Goal: Task Accomplishment & Management: Manage account settings

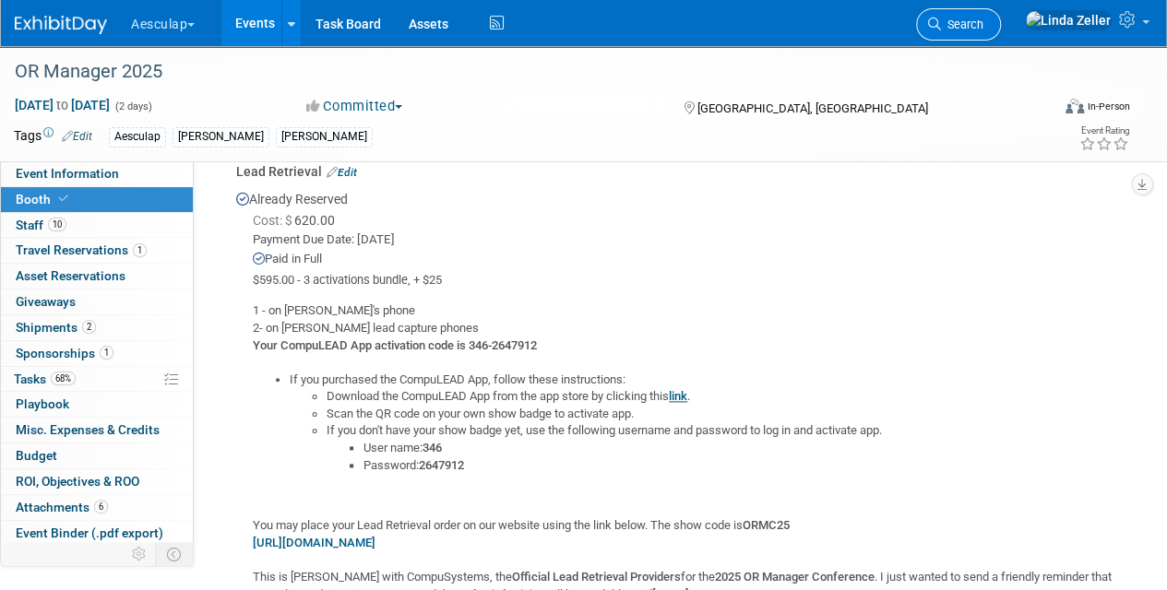
click at [983, 28] on span "Search" at bounding box center [962, 25] width 42 height 14
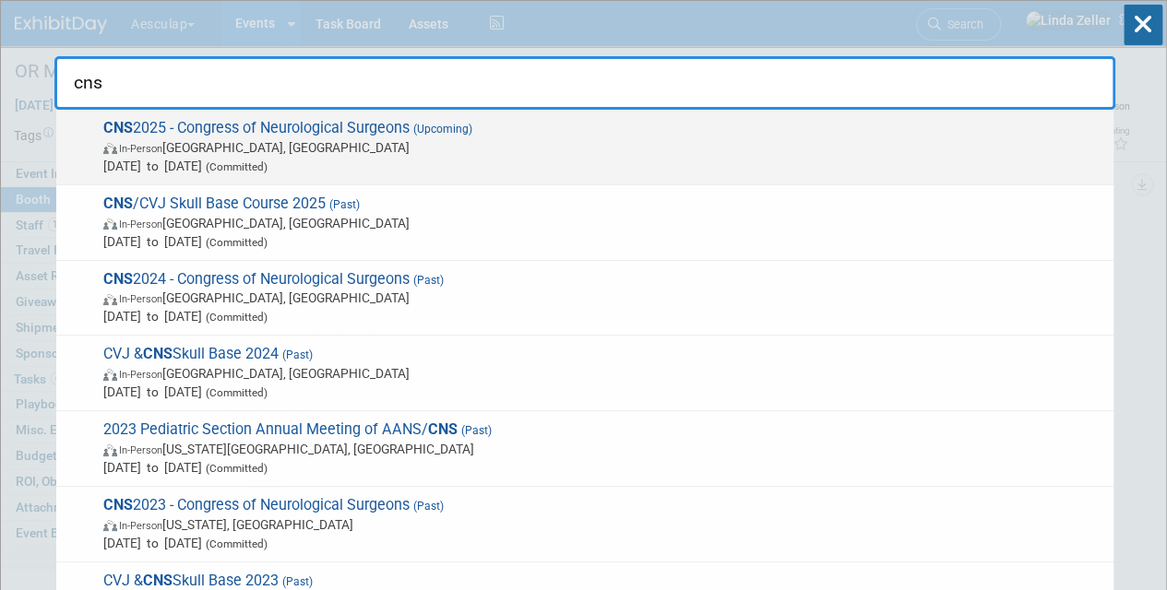
type input "cns"
click at [244, 140] on span "In-Person [GEOGRAPHIC_DATA], [GEOGRAPHIC_DATA]" at bounding box center [603, 147] width 1001 height 18
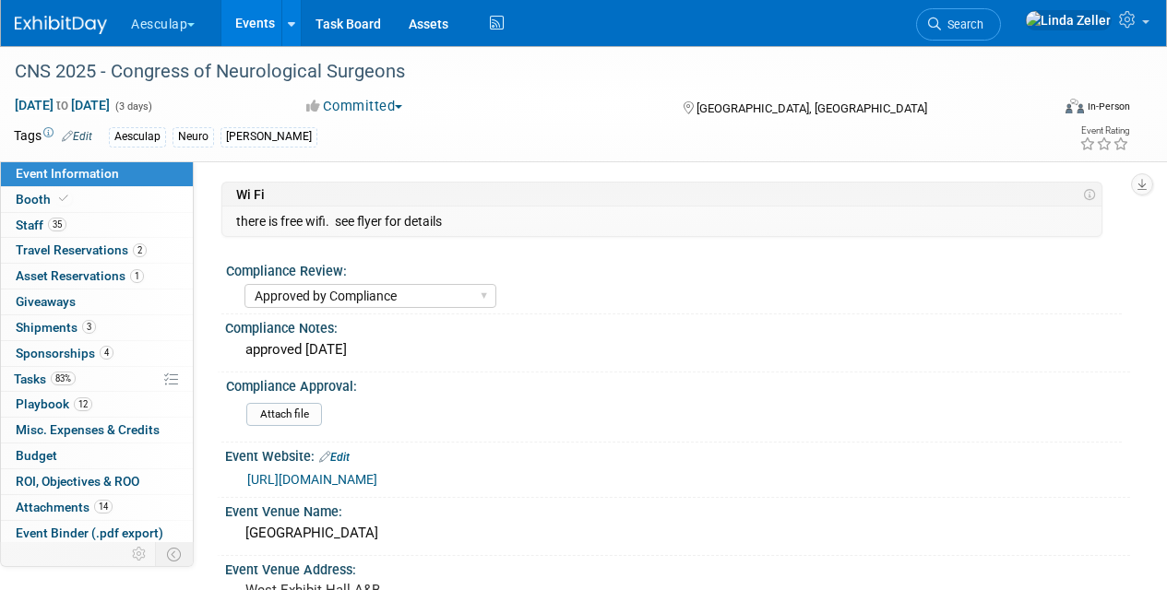
select select "Approved by Compliance"
select select "Neuro"
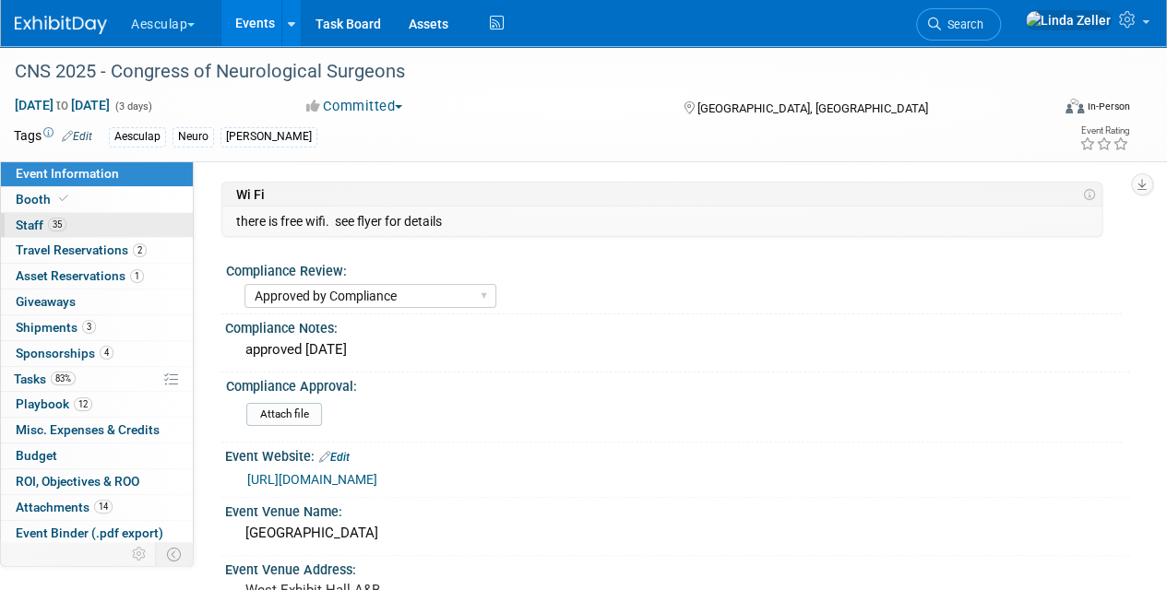
click at [42, 223] on span "Staff 35" at bounding box center [41, 225] width 51 height 15
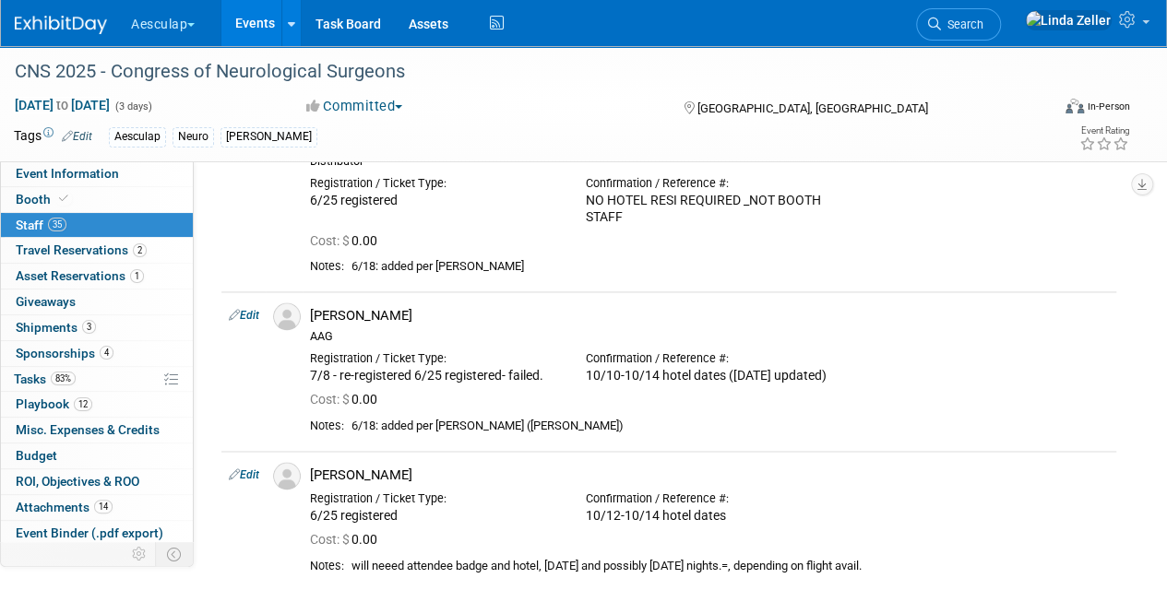
scroll to position [1292, 0]
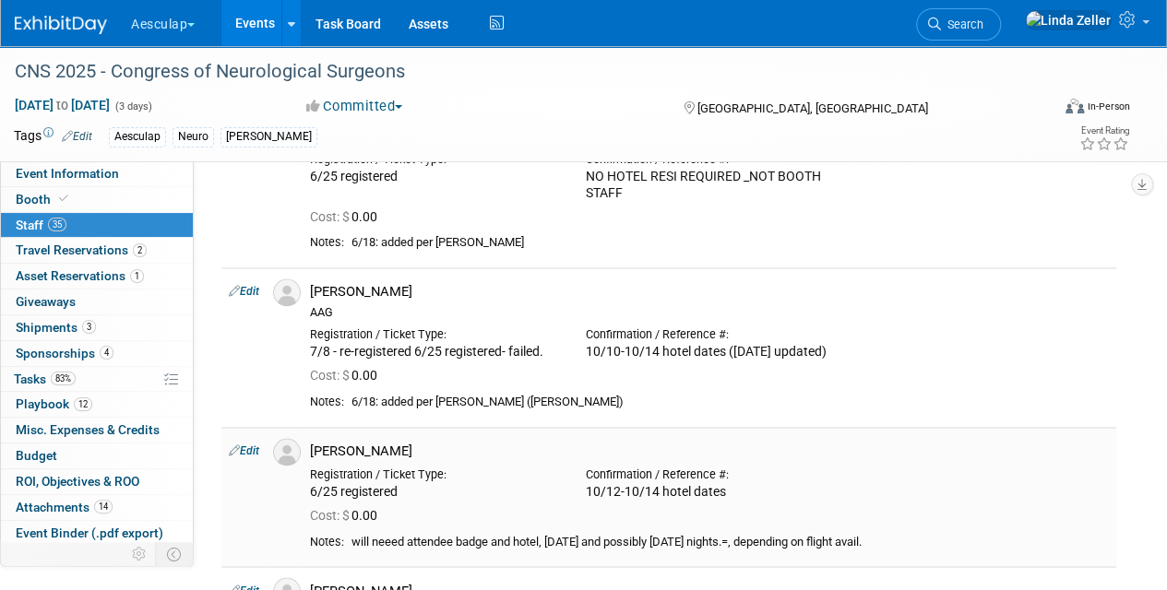
click at [251, 445] on link "Edit" at bounding box center [244, 451] width 30 height 13
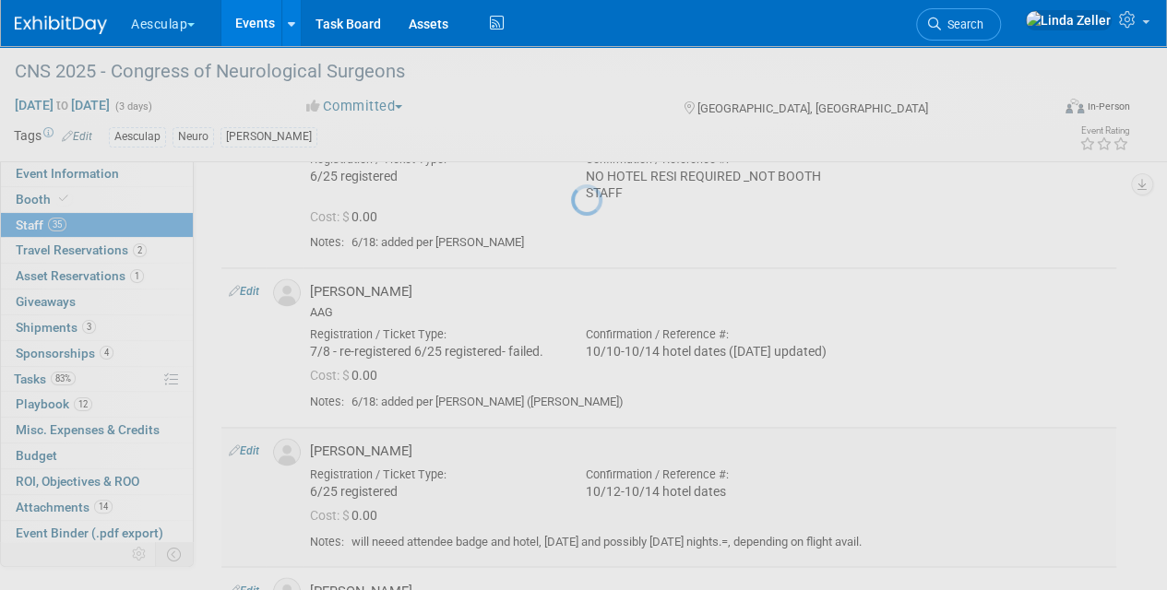
select select "84fe9ad2-af4b-41d8-878c-be8a3f141762"
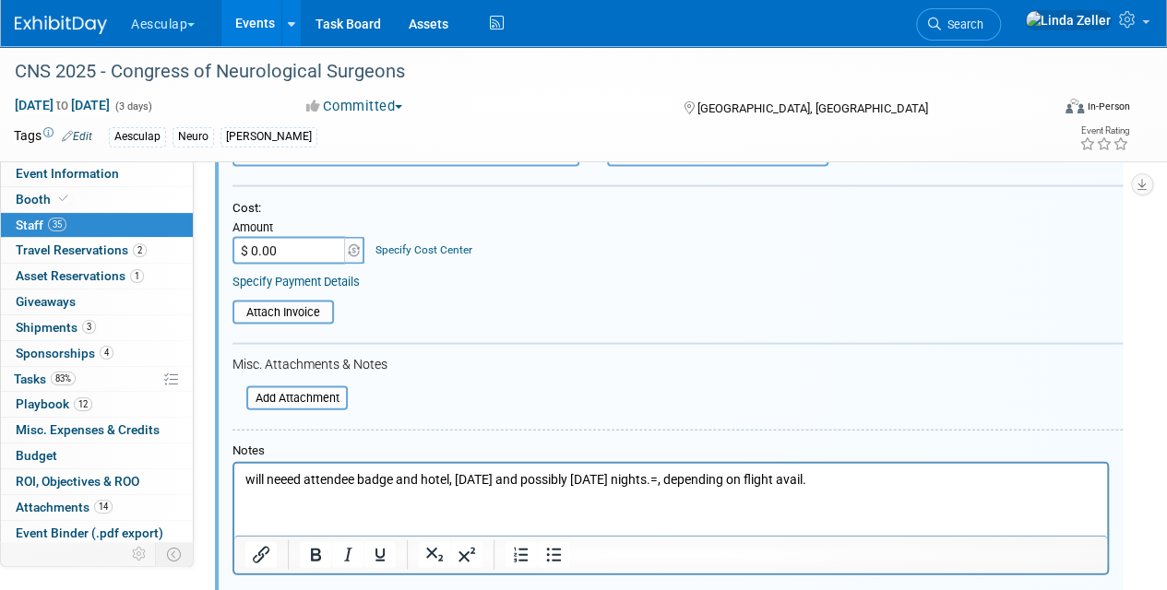
scroll to position [1875, 0]
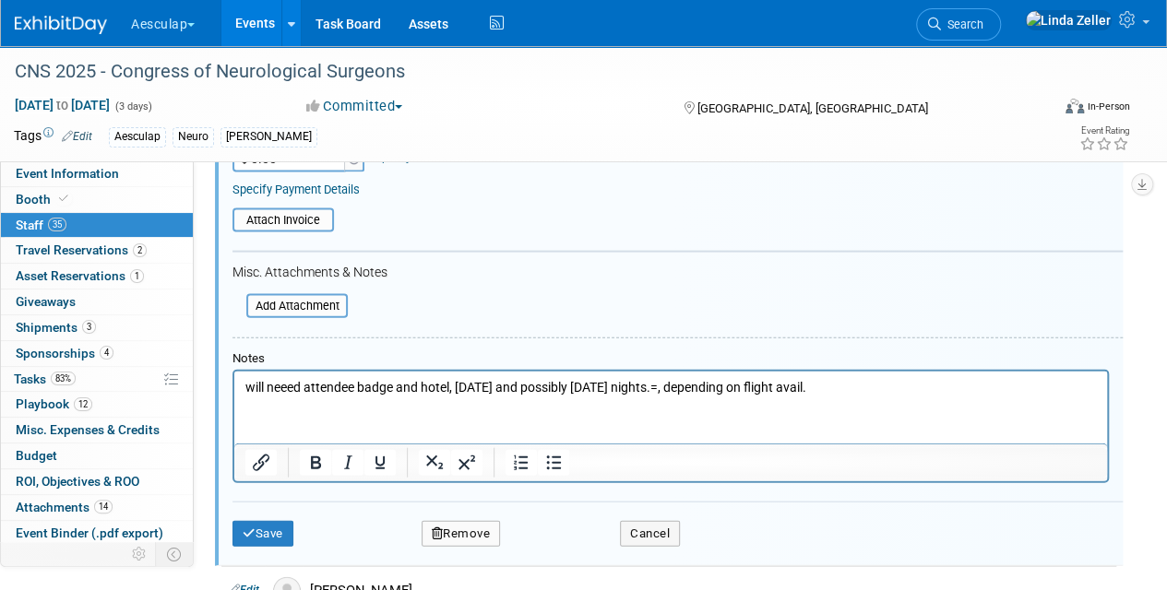
click at [247, 387] on p "will neeed attendee badge and hotel, Sunday and possibly Monday nights.=, depen…" at bounding box center [671, 387] width 852 height 18
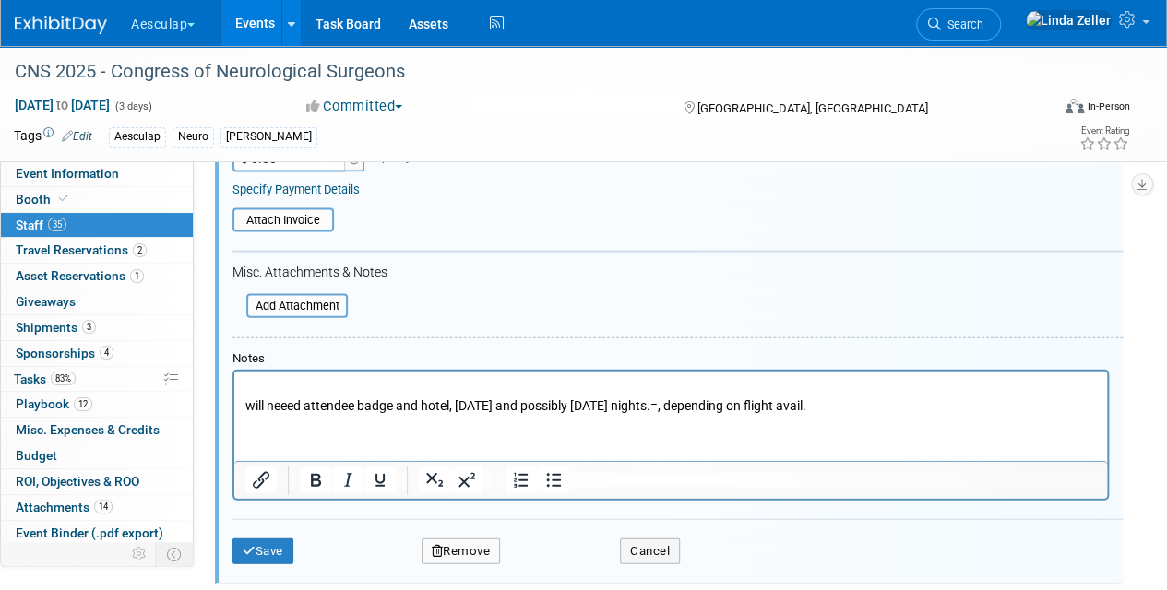
click at [247, 387] on p "Rich Text Area. Press ALT-0 for help." at bounding box center [671, 387] width 852 height 18
click at [255, 539] on button "Save" at bounding box center [262, 552] width 61 height 26
